Goal: Download file/media

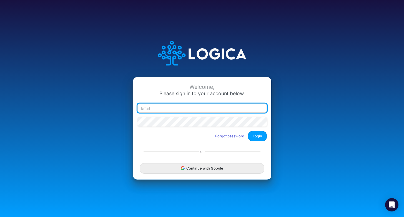
click at [145, 109] on input "email" at bounding box center [203, 108] width 130 height 9
type input "larissa.motta@recargapay.com"
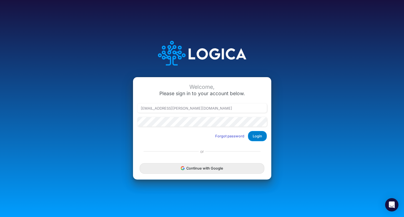
click at [263, 135] on button "Login" at bounding box center [257, 136] width 19 height 10
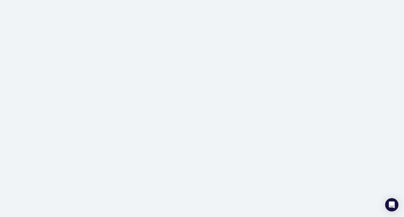
click at [171, 57] on div at bounding box center [202, 108] width 404 height 217
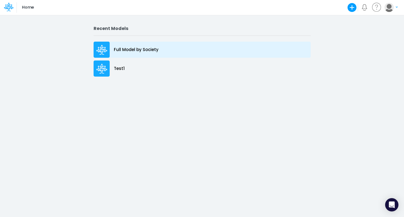
click at [112, 57] on div "Full Model by Society" at bounding box center [202, 50] width 217 height 16
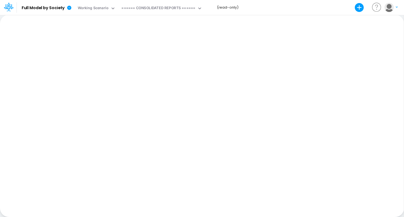
click at [189, 60] on div "Paste Cut Copy AutoFill Ready 100% Sum: null Max: null Min: null Numerical Coun…" at bounding box center [202, 116] width 404 height 203
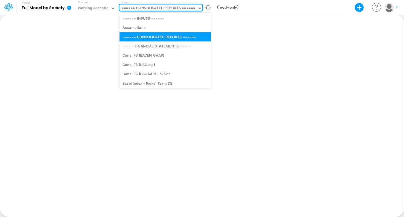
click at [160, 9] on div "====== CONSOLIDATED REPORTS ======" at bounding box center [158, 8] width 74 height 6
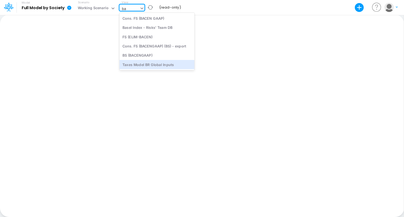
type input "b"
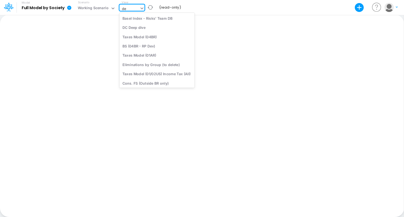
type input "deb"
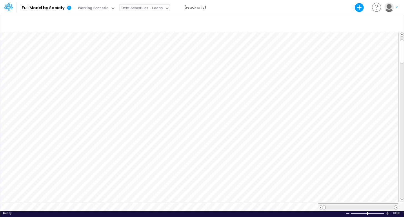
click at [398, 8] on button "button" at bounding box center [392, 8] width 14 height 10
click at [360, 8] on icon "button" at bounding box center [359, 7] width 11 height 11
click at [70, 9] on icon at bounding box center [69, 8] width 4 height 4
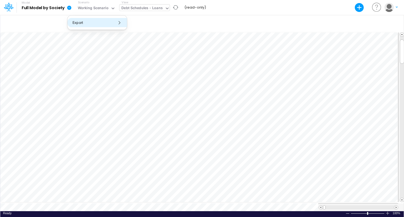
click at [74, 21] on button "Export" at bounding box center [97, 22] width 59 height 9
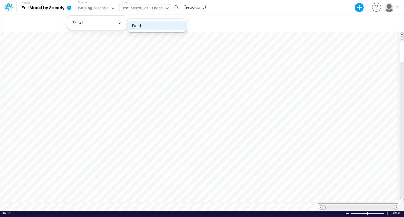
click at [146, 25] on button "Excel" at bounding box center [156, 25] width 59 height 9
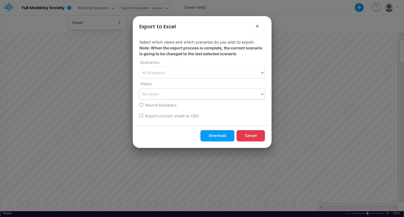
click at [146, 98] on div "All views" at bounding box center [200, 94] width 121 height 9
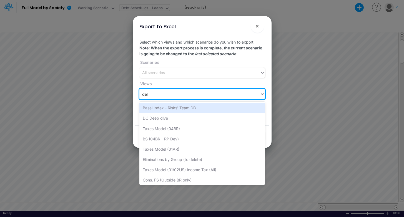
type input "debt"
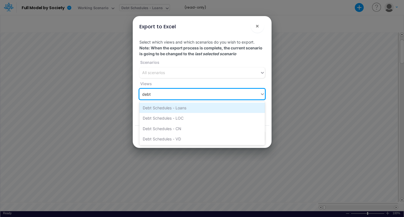
click at [154, 109] on div "Debt Schedules - Loans" at bounding box center [203, 108] width 126 height 10
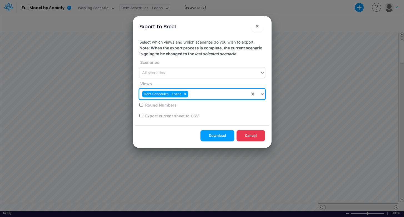
click at [167, 76] on div "All scenarios" at bounding box center [200, 72] width 121 height 9
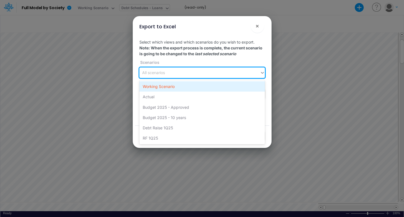
click at [166, 91] on div "Working Scenario" at bounding box center [203, 86] width 126 height 10
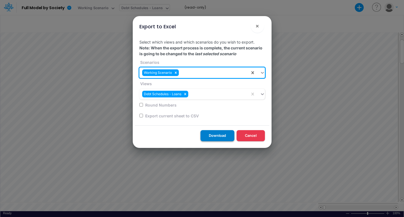
click at [217, 140] on button "Download" at bounding box center [218, 135] width 34 height 11
